Goal: Navigation & Orientation: Find specific page/section

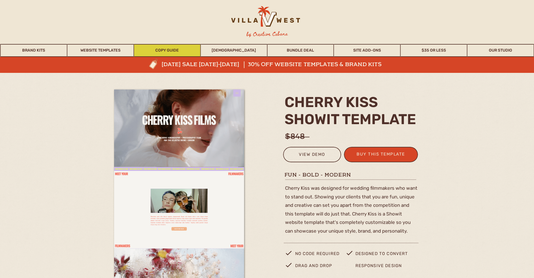
click at [173, 49] on link "Copy Guide" at bounding box center [167, 50] width 66 height 13
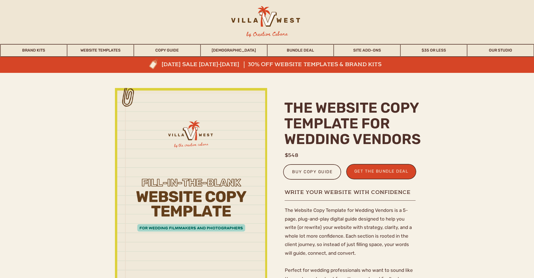
click at [277, 13] on div at bounding box center [265, 19] width 88 height 26
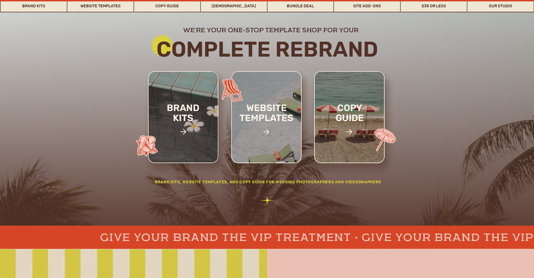
scroll to position [72, 0]
click at [193, 124] on h2 "brand kits" at bounding box center [182, 122] width 47 height 39
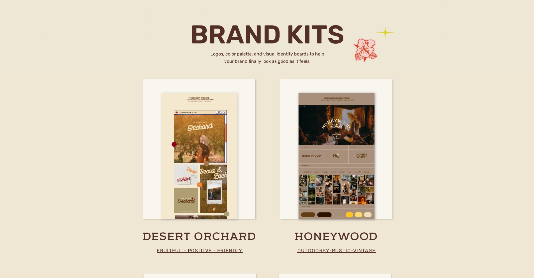
scroll to position [947, 0]
click at [191, 155] on div at bounding box center [199, 156] width 76 height 126
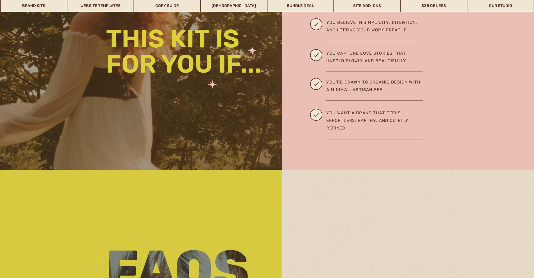
scroll to position [992, 0]
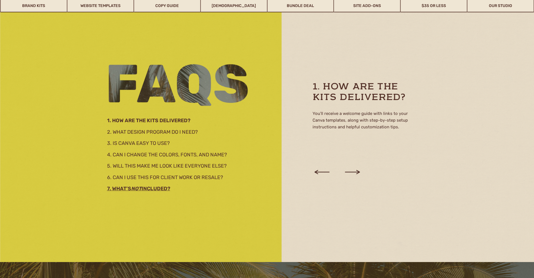
click at [157, 187] on h3 "7. What’s not included?" at bounding box center [167, 188] width 121 height 6
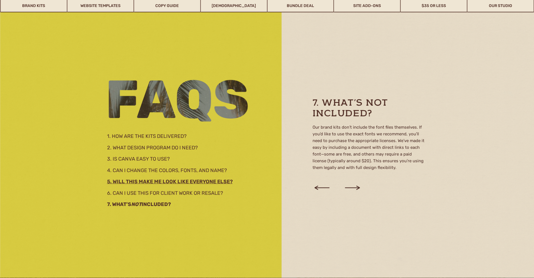
scroll to position [976, 0]
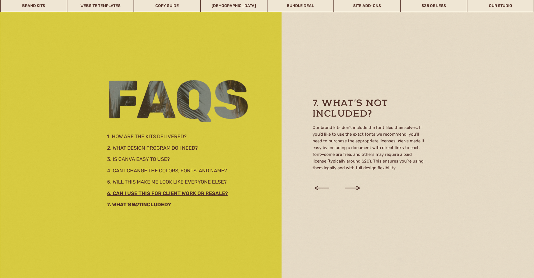
click at [204, 195] on h3 "6. Can I use this for client work or resale?" at bounding box center [175, 192] width 137 height 6
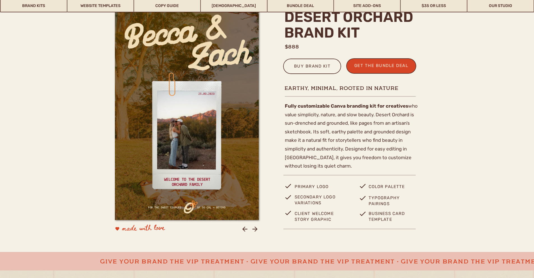
scroll to position [226, 0]
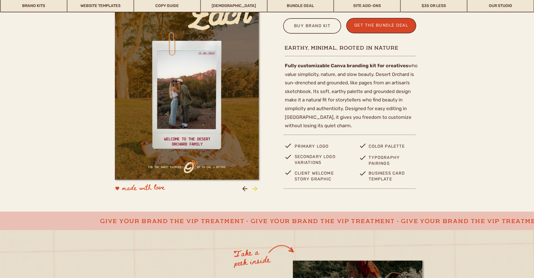
click at [253, 187] on icon at bounding box center [255, 189] width 8 height 8
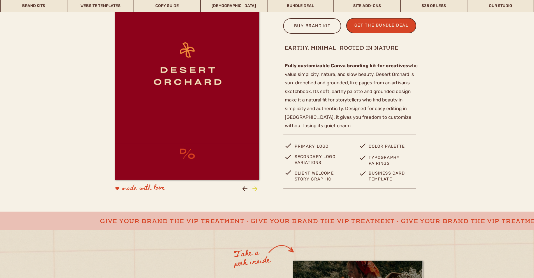
click at [253, 187] on icon at bounding box center [255, 189] width 8 height 8
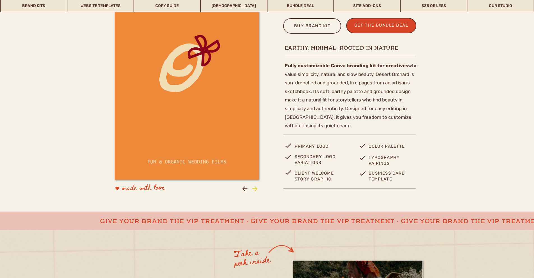
click at [253, 187] on icon at bounding box center [255, 189] width 8 height 8
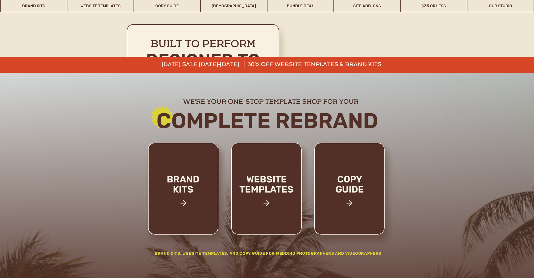
scroll to position [947, 0]
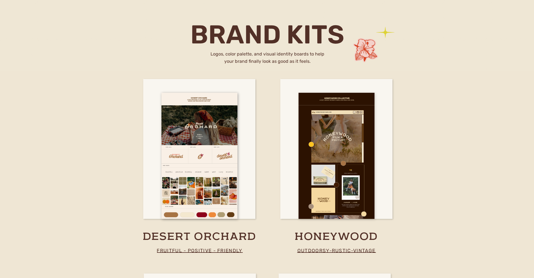
click at [333, 131] on div at bounding box center [336, 156] width 76 height 126
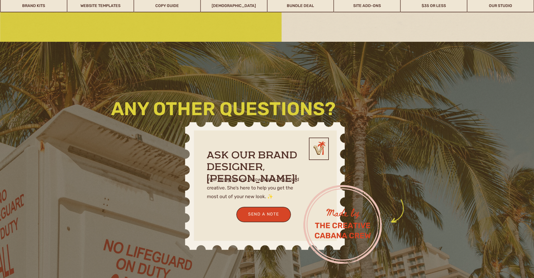
scroll to position [1213, 0]
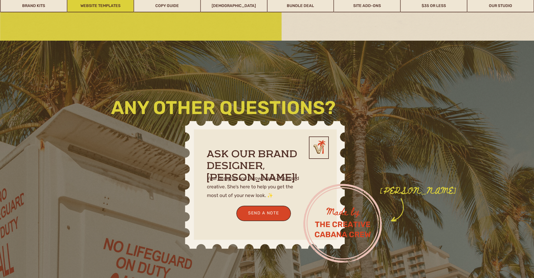
click at [87, 9] on link "Website Templates" at bounding box center [100, 5] width 66 height 13
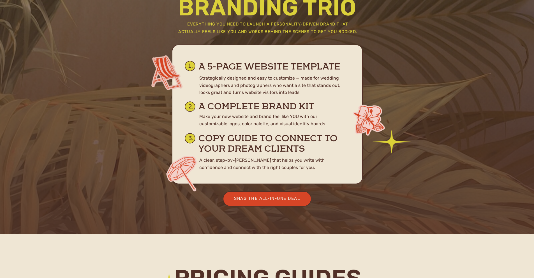
scroll to position [2661, 0]
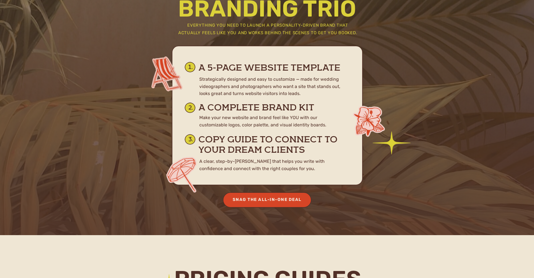
click at [277, 199] on div "Snag the All-In-One Deal" at bounding box center [267, 200] width 78 height 8
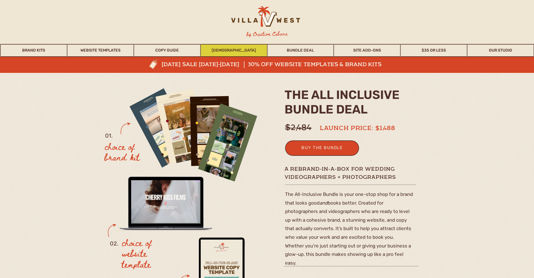
click at [237, 49] on link "[DEMOGRAPHIC_DATA]" at bounding box center [234, 50] width 66 height 13
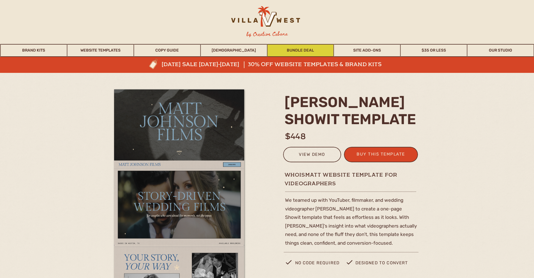
click at [312, 49] on link "Bundle Deal" at bounding box center [300, 50] width 66 height 13
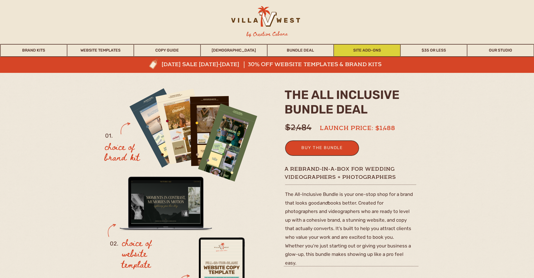
click at [369, 52] on link "Site Add-Ons" at bounding box center [367, 50] width 66 height 13
